Goal: Browse casually

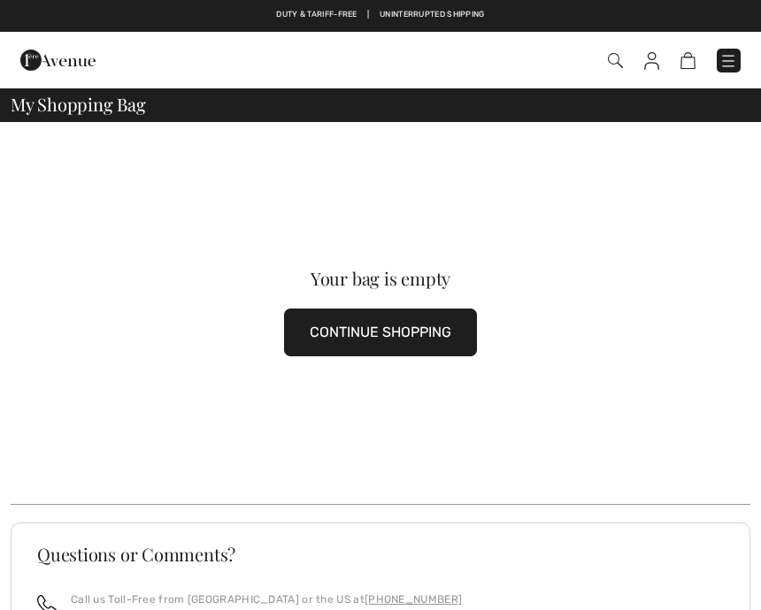
click at [656, 52] on img at bounding box center [651, 61] width 15 height 18
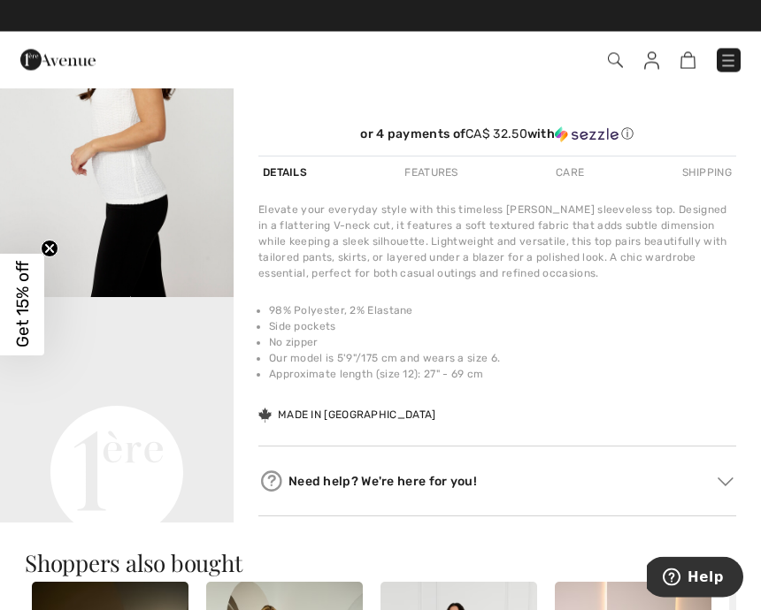
scroll to position [490, 0]
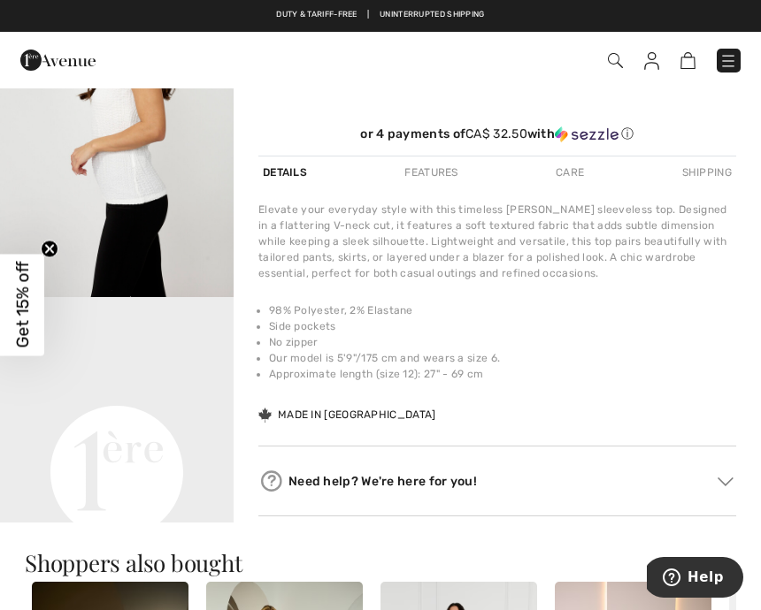
click at [193, 414] on video "Your browser does not support the video tag." at bounding box center [117, 355] width 234 height 117
click at [162, 414] on video "Your browser does not support the video tag." at bounding box center [117, 355] width 234 height 117
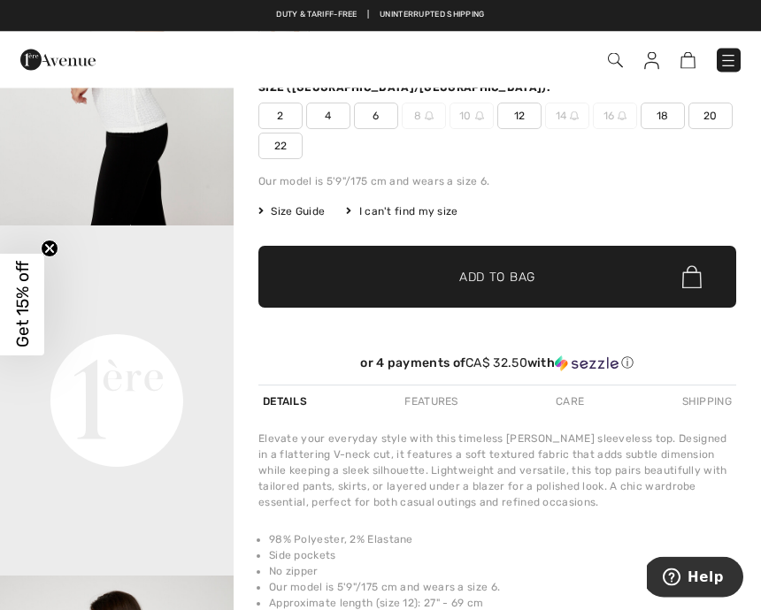
scroll to position [261, 0]
click at [142, 342] on video "Your browser does not support the video tag." at bounding box center [117, 284] width 234 height 117
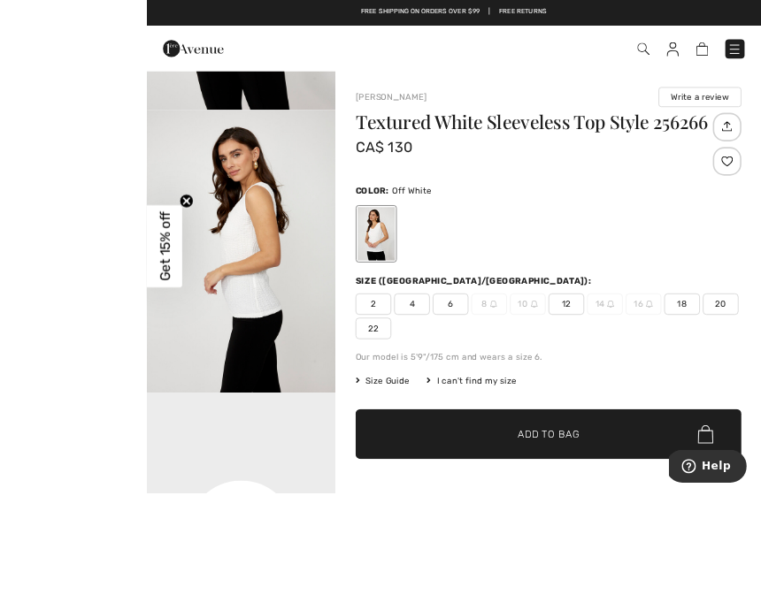
scroll to position [179, 0]
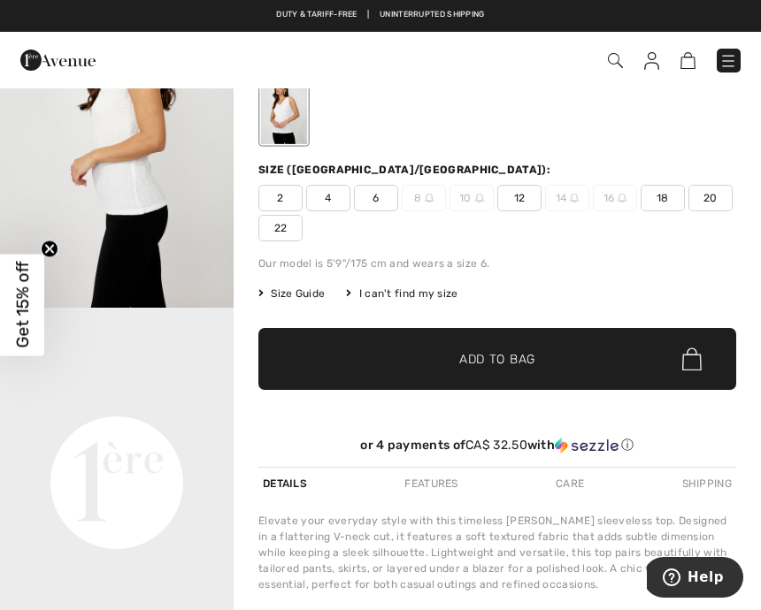
click at [55, 257] on circle "Close teaser" at bounding box center [50, 249] width 17 height 17
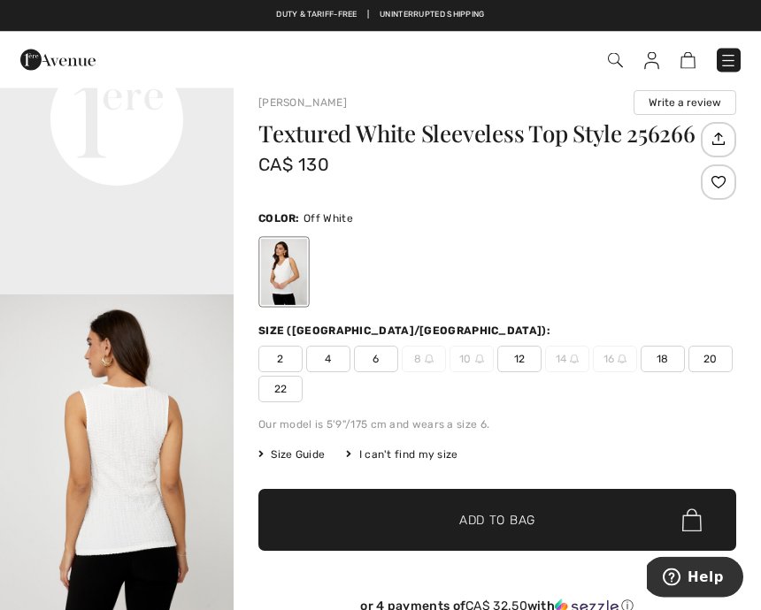
scroll to position [0, 0]
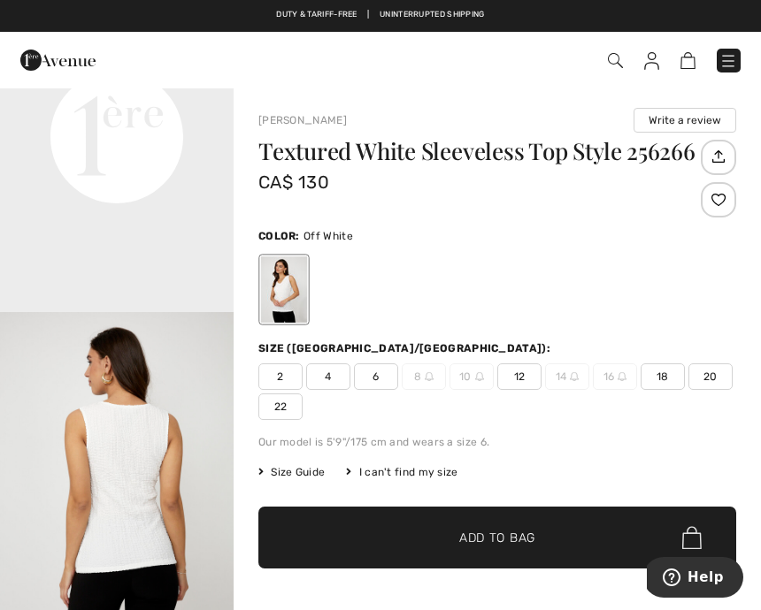
click at [574, 374] on img at bounding box center [574, 376] width 9 height 9
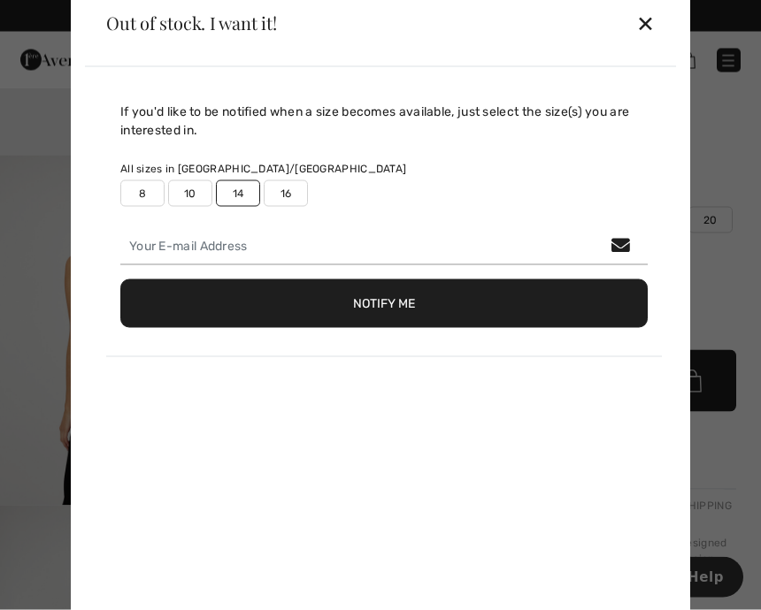
scroll to position [157, 0]
click at [654, 42] on div "✕" at bounding box center [645, 22] width 19 height 37
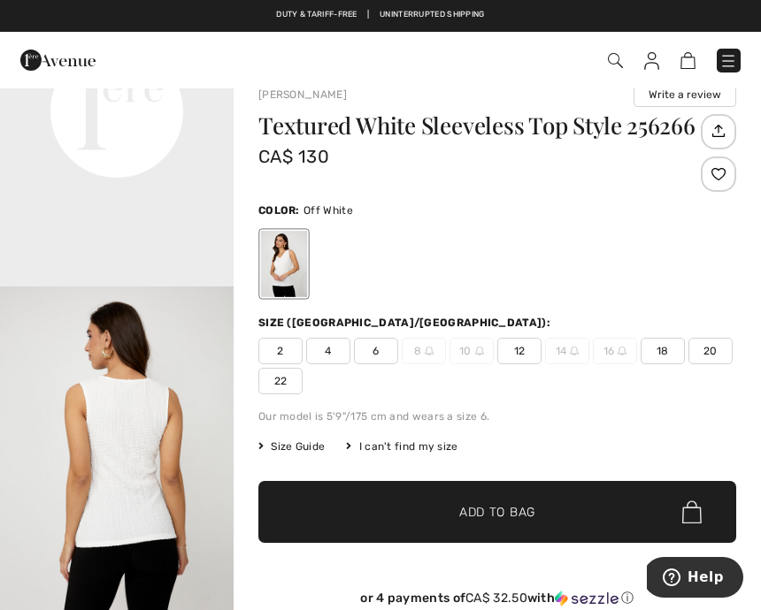
scroll to position [0, 0]
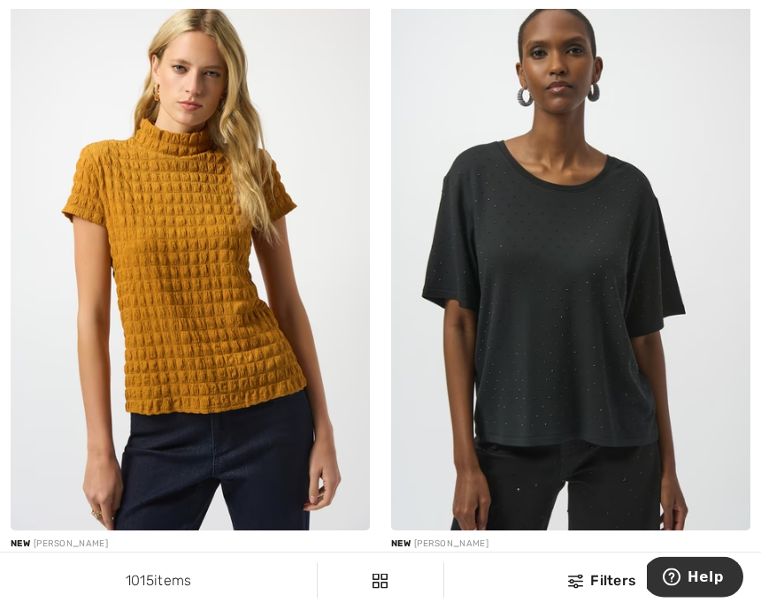
scroll to position [6567, 0]
click at [211, 379] on img at bounding box center [190, 261] width 359 height 539
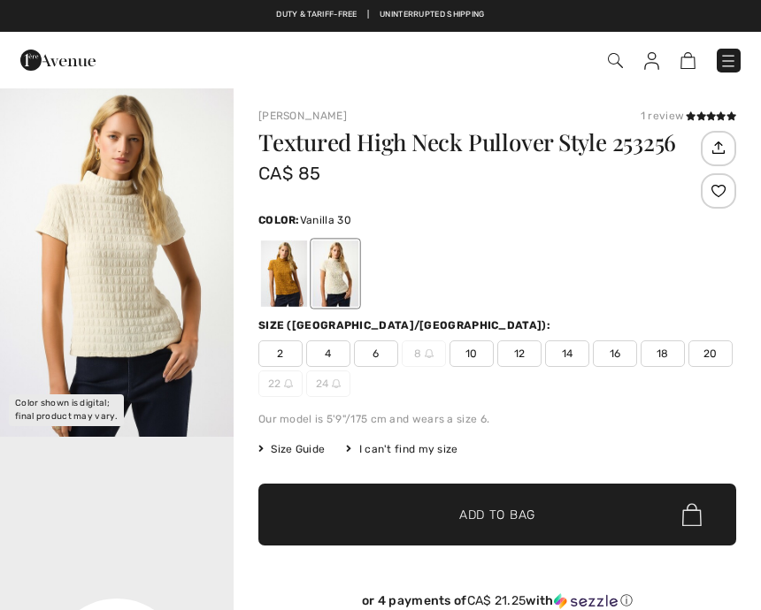
checkbox input "true"
click at [177, 325] on img "1 / 1" at bounding box center [117, 262] width 234 height 350
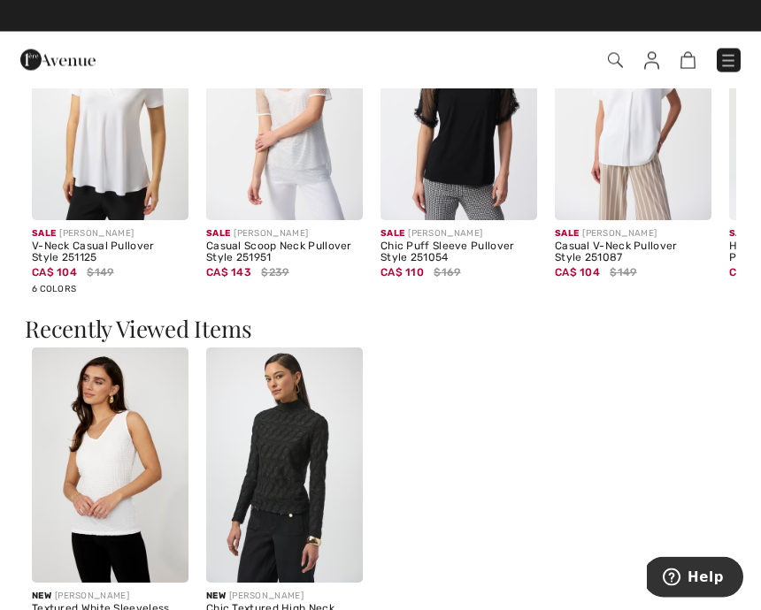
scroll to position [1411, 0]
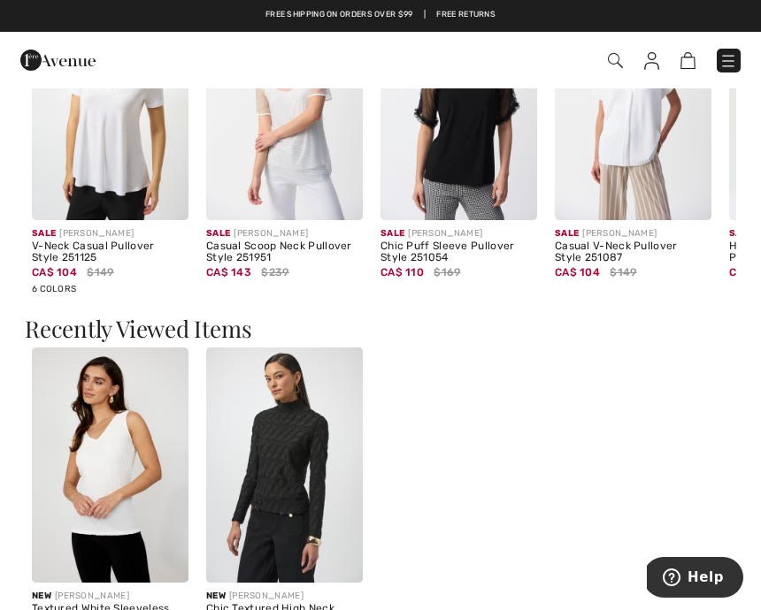
click at [276, 480] on img at bounding box center [284, 465] width 157 height 235
